Goal: Complete application form

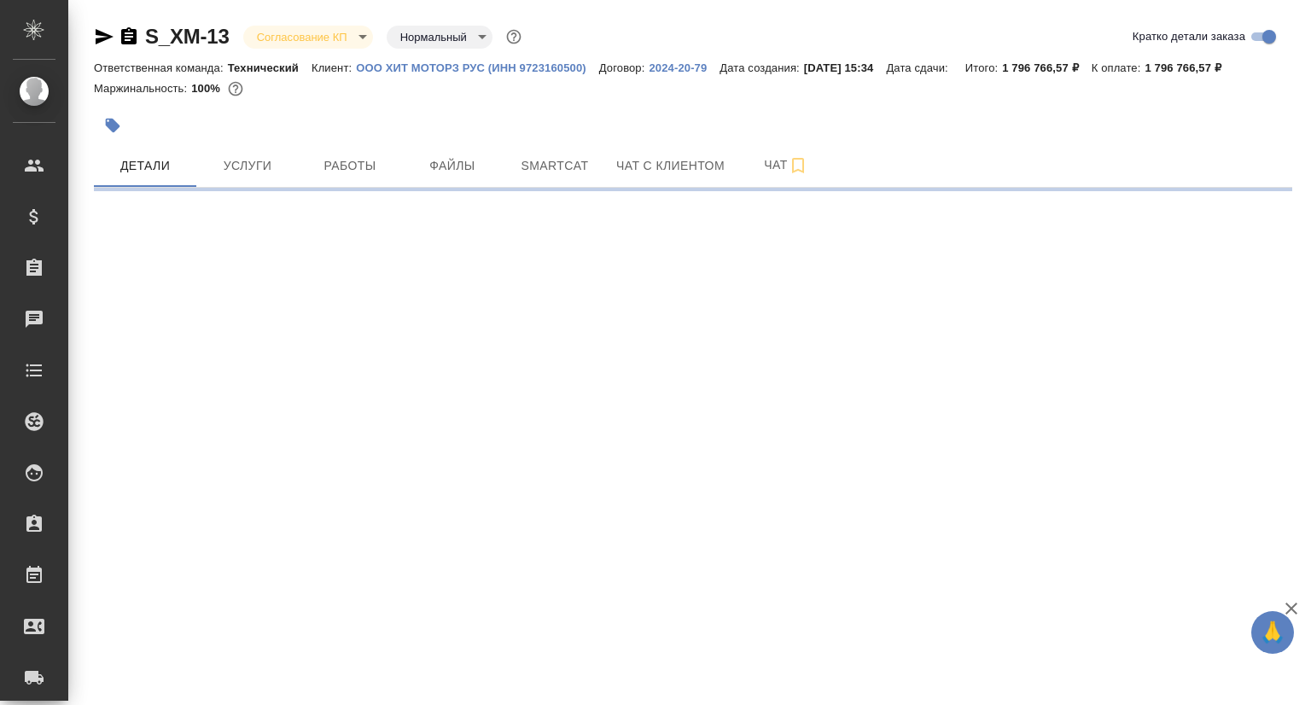
select select "RU"
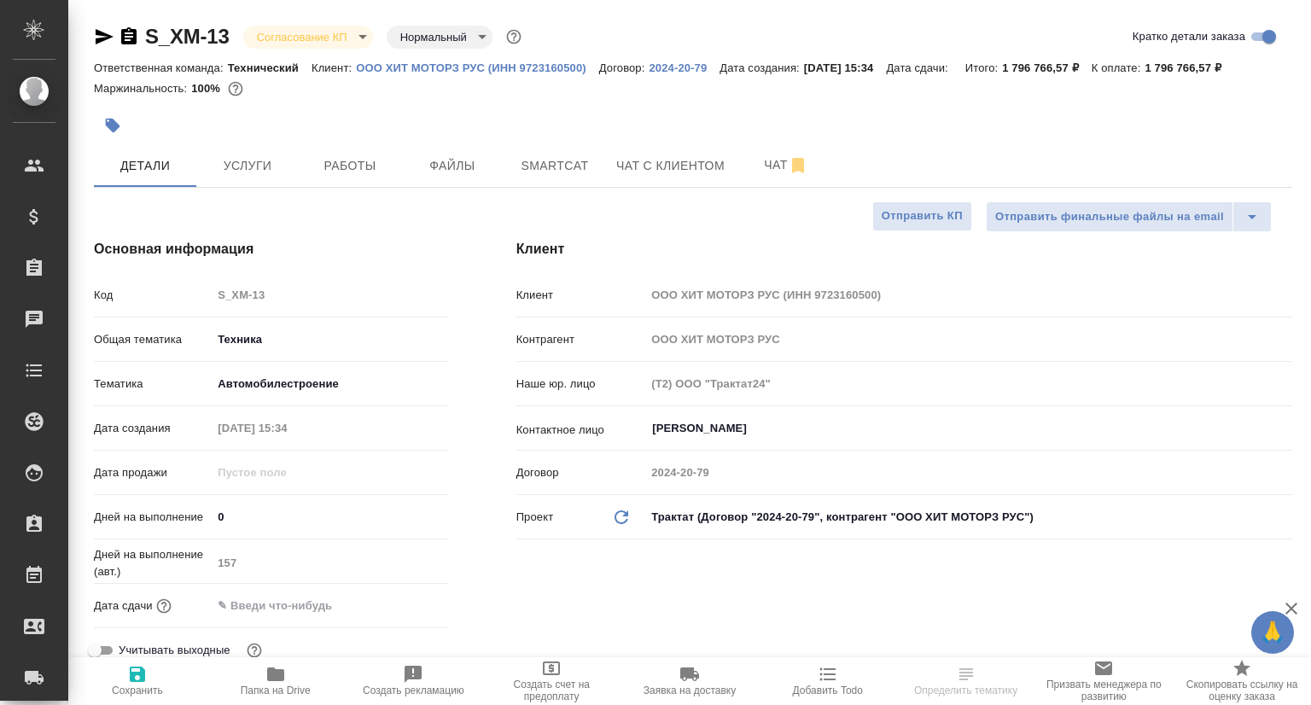
type textarea "x"
type input "[PERSON_NAME]"
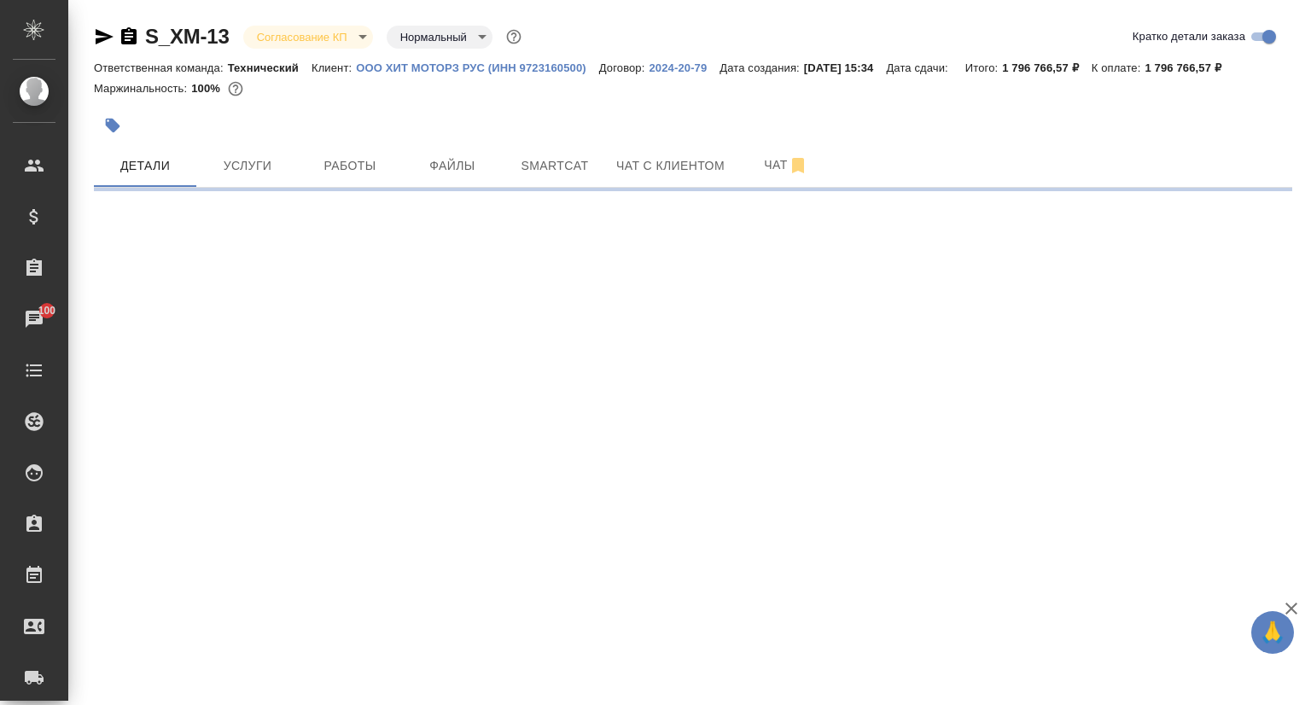
select select "RU"
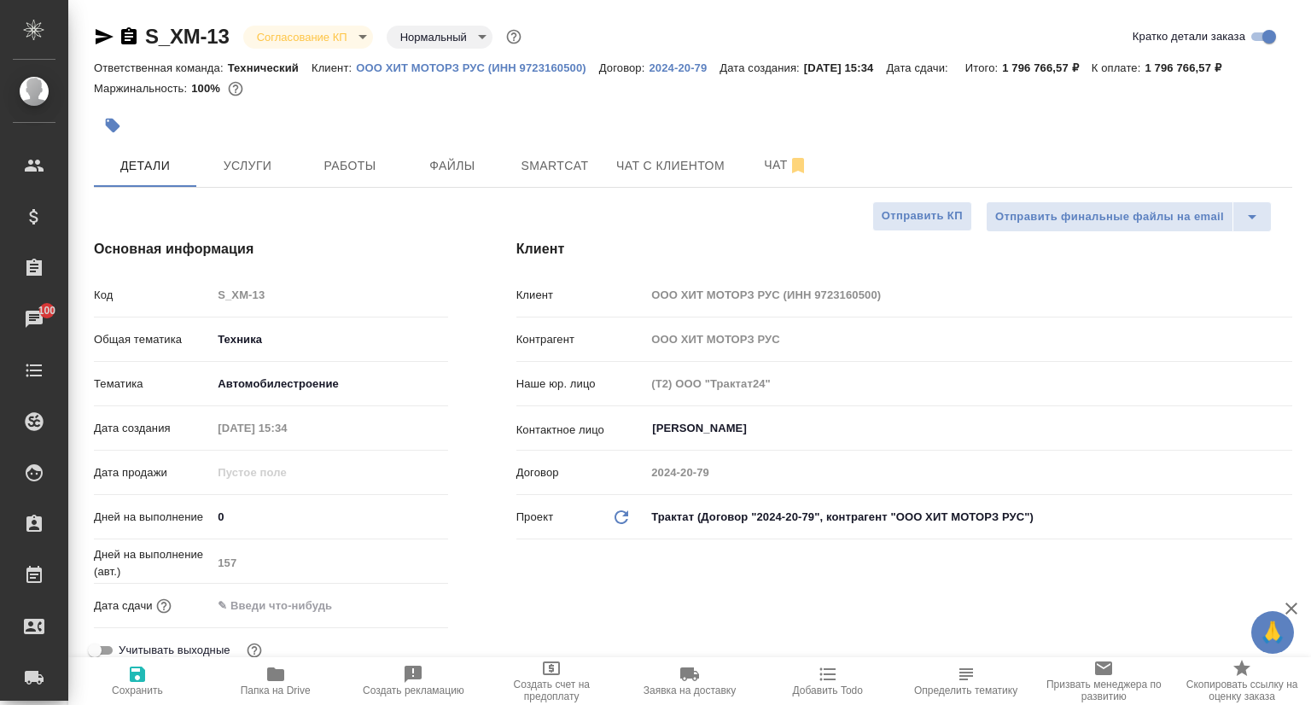
type textarea "x"
